Goal: Find specific page/section: Find specific page/section

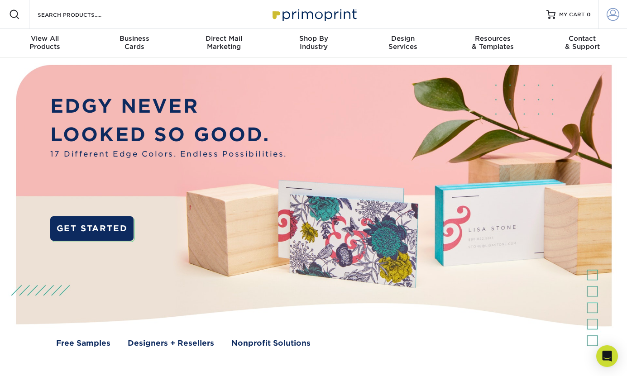
click at [610, 15] on span at bounding box center [612, 14] width 13 height 13
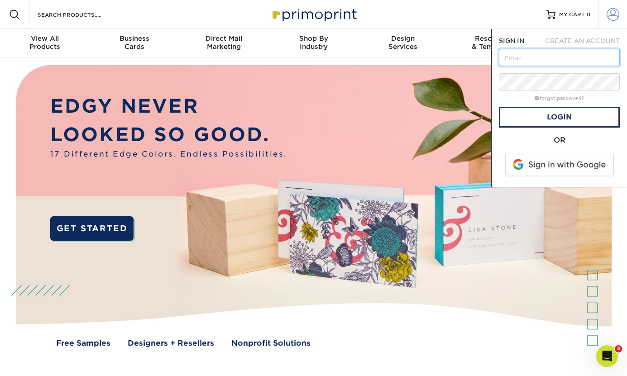
type input "[EMAIL_ADDRESS][DOMAIN_NAME]"
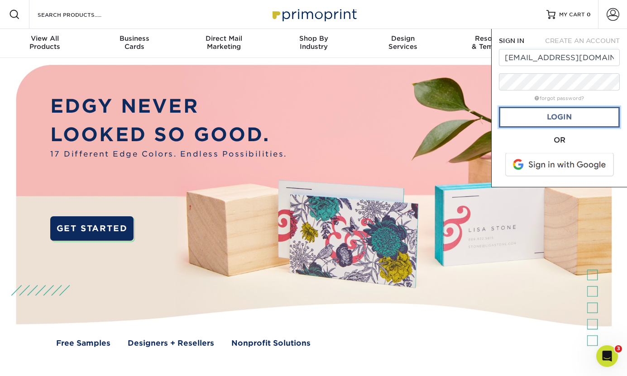
click at [556, 120] on link "Login" at bounding box center [559, 117] width 121 height 21
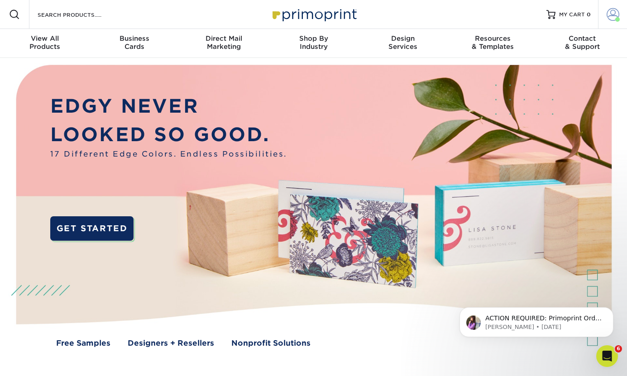
click at [610, 15] on span at bounding box center [612, 14] width 13 height 13
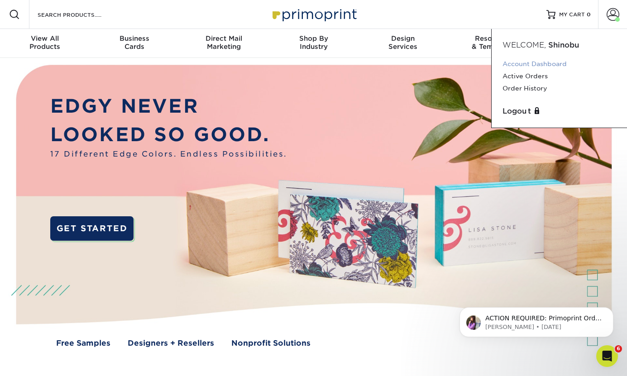
click at [527, 64] on link "Account Dashboard" at bounding box center [559, 64] width 114 height 12
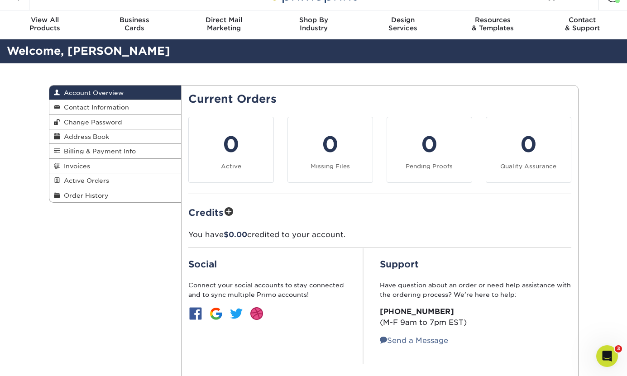
scroll to position [19, 0]
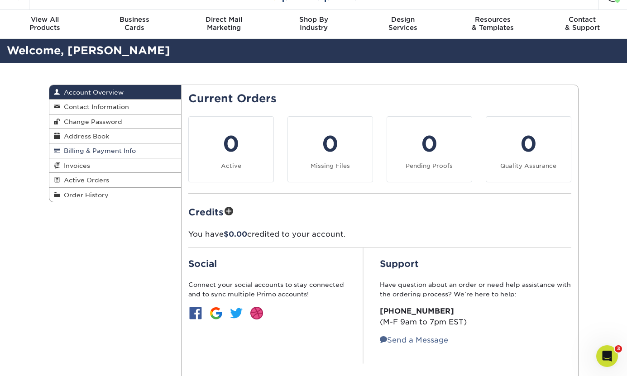
click at [96, 153] on span "Billing & Payment Info" at bounding box center [98, 150] width 76 height 7
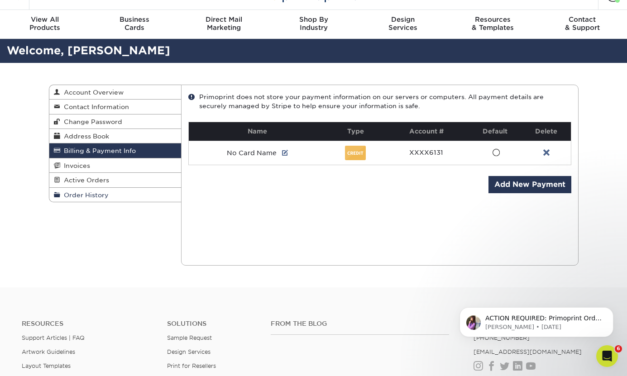
click at [84, 198] on span "Order History" at bounding box center [84, 194] width 48 height 7
